Goal: Information Seeking & Learning: Learn about a topic

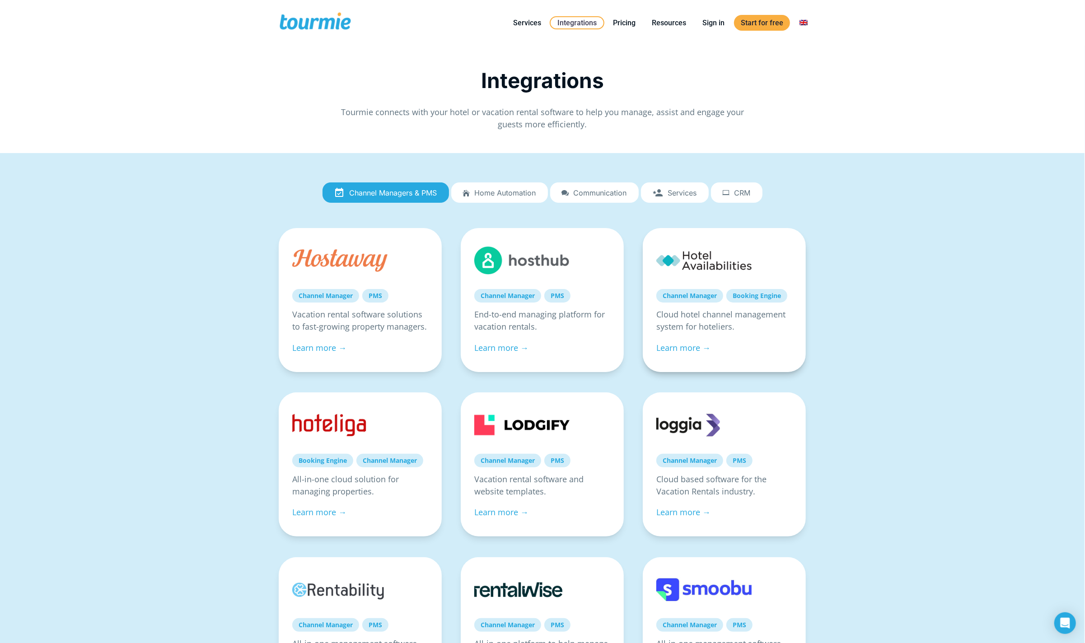
click at [678, 344] on link "Learn more →" at bounding box center [683, 347] width 54 height 11
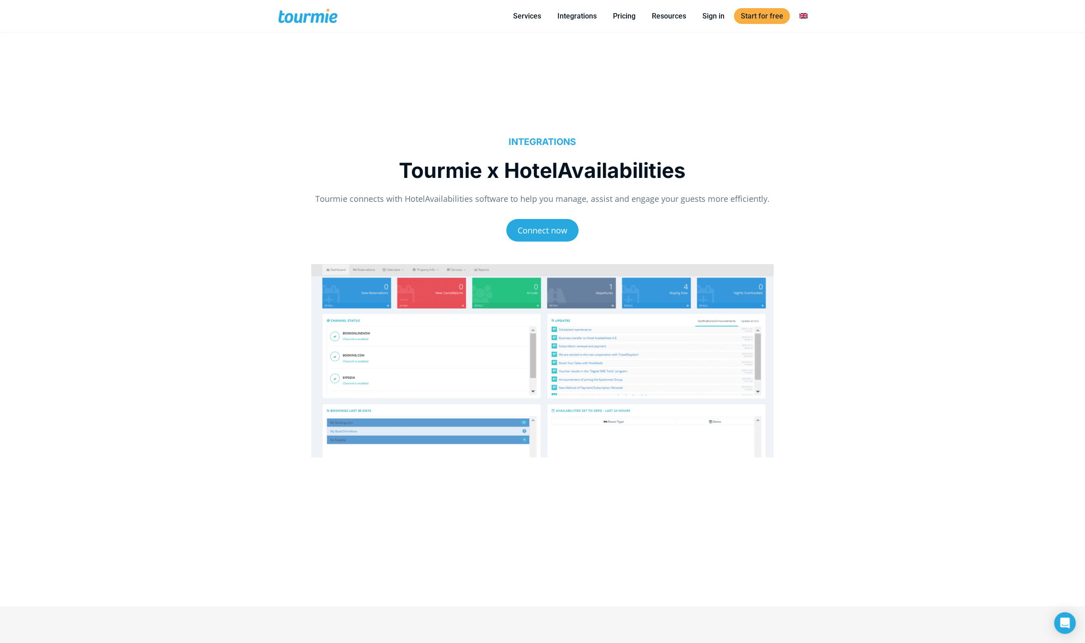
checkbox input "true"
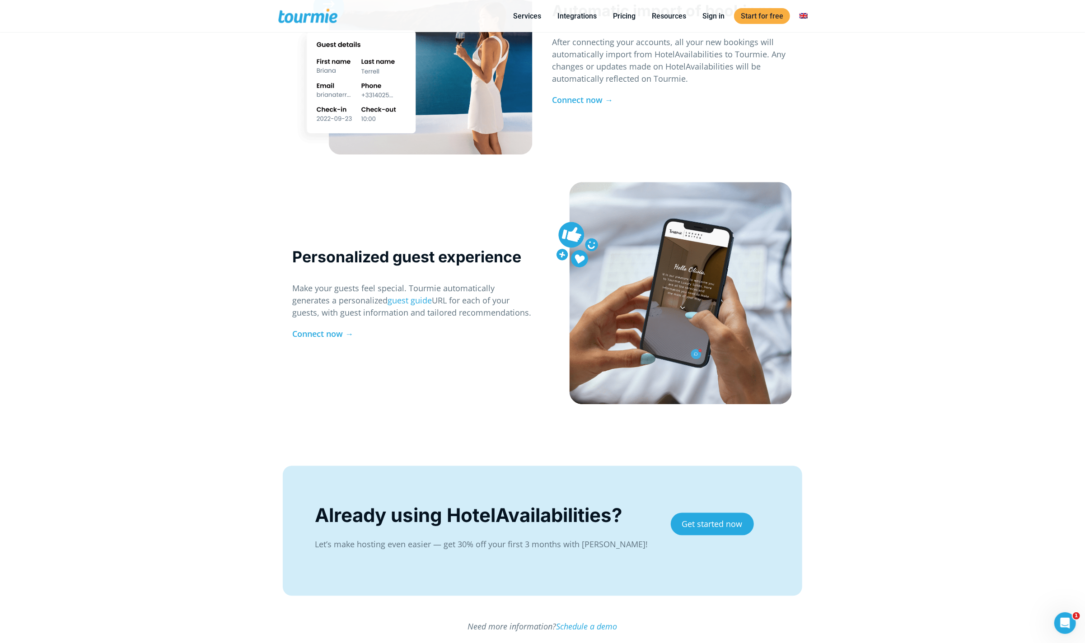
scroll to position [1679, 0]
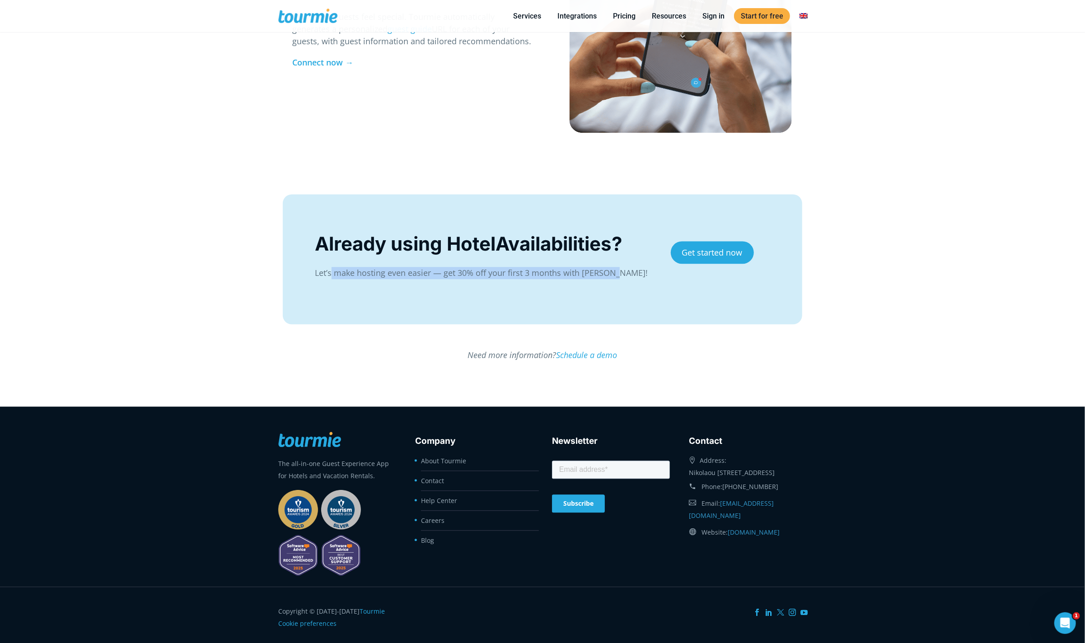
drag, startPoint x: 330, startPoint y: 265, endPoint x: 612, endPoint y: 275, distance: 282.5
click at [612, 275] on div "Already using HotelAvailabilities? Let’s make hosting even easier — get 30% off…" at bounding box center [483, 259] width 337 height 58
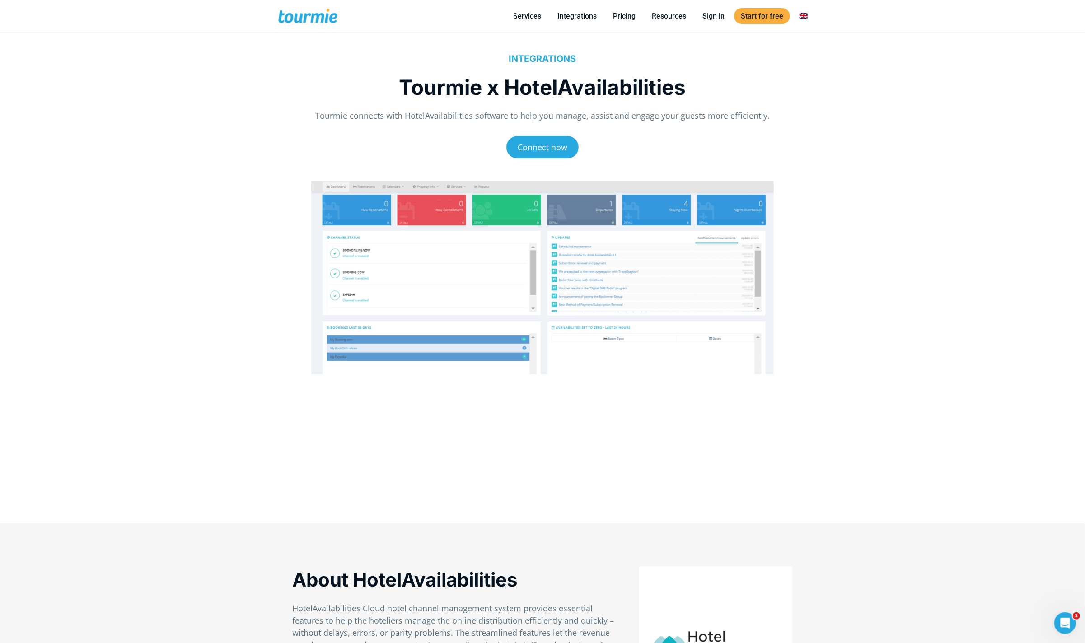
scroll to position [0, 0]
